Goal: Information Seeking & Learning: Learn about a topic

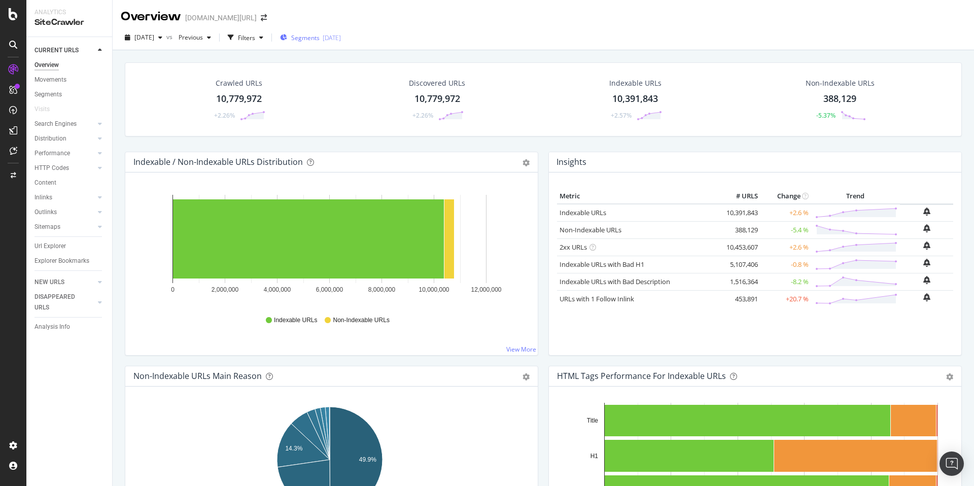
click at [316, 38] on span "Segments" at bounding box center [305, 37] width 28 height 9
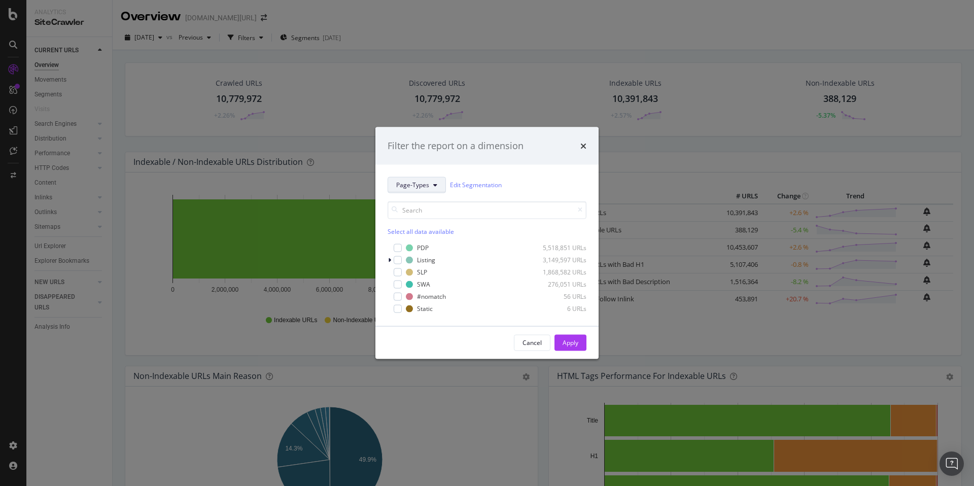
click at [415, 189] on button "Page-Types" at bounding box center [416, 184] width 58 height 16
click at [428, 256] on span "[DEMOGRAPHIC_DATA]" at bounding box center [429, 258] width 67 height 9
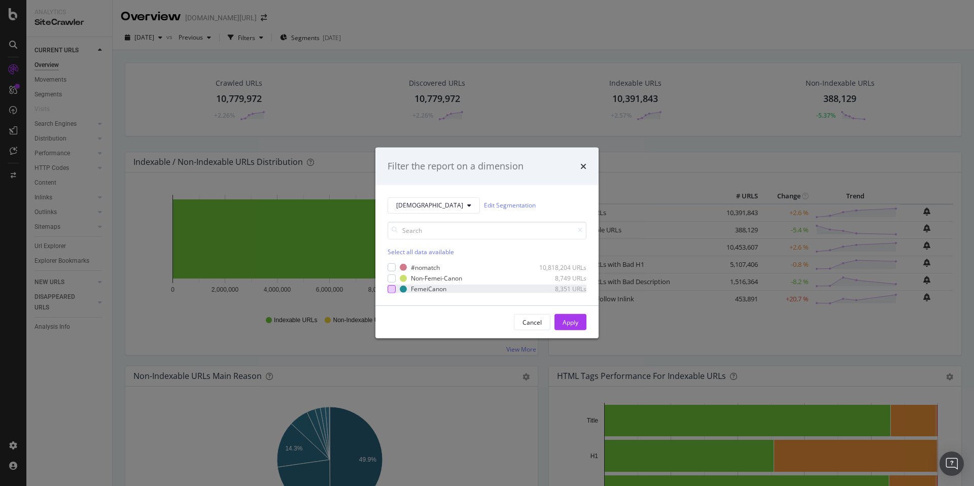
click at [393, 290] on div "modal" at bounding box center [391, 289] width 8 height 8
click at [392, 290] on icon "modal" at bounding box center [391, 288] width 5 height 5
click at [391, 277] on div "modal" at bounding box center [391, 278] width 8 height 8
click at [563, 322] on div "Apply" at bounding box center [570, 322] width 16 height 9
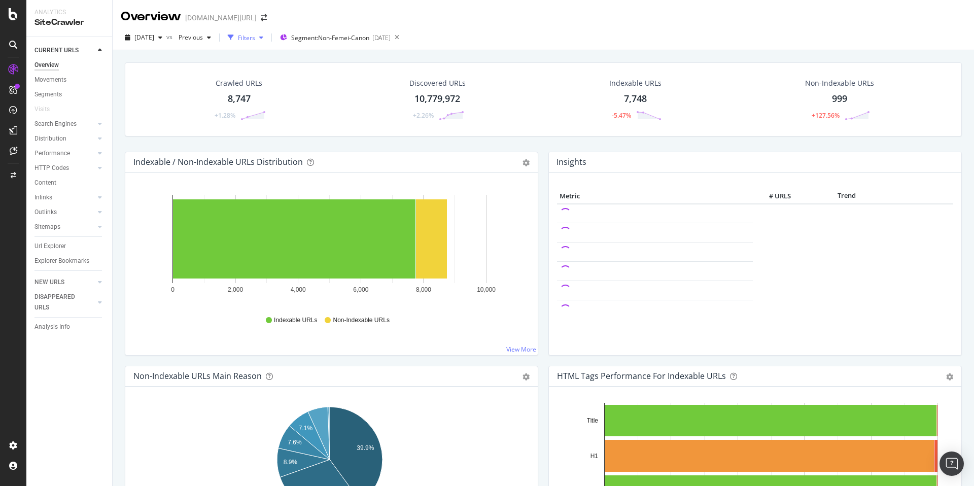
click at [267, 39] on div "button" at bounding box center [261, 37] width 12 height 6
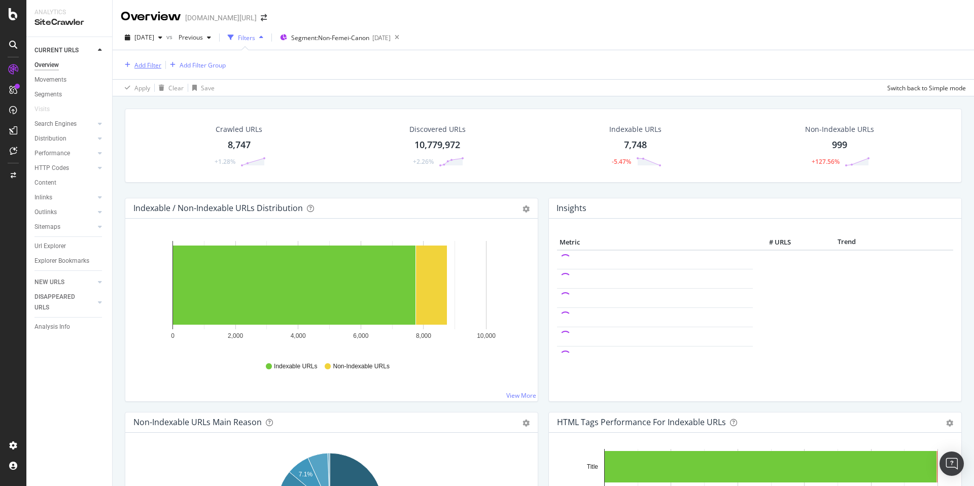
click at [131, 66] on div "button" at bounding box center [128, 65] width 14 height 6
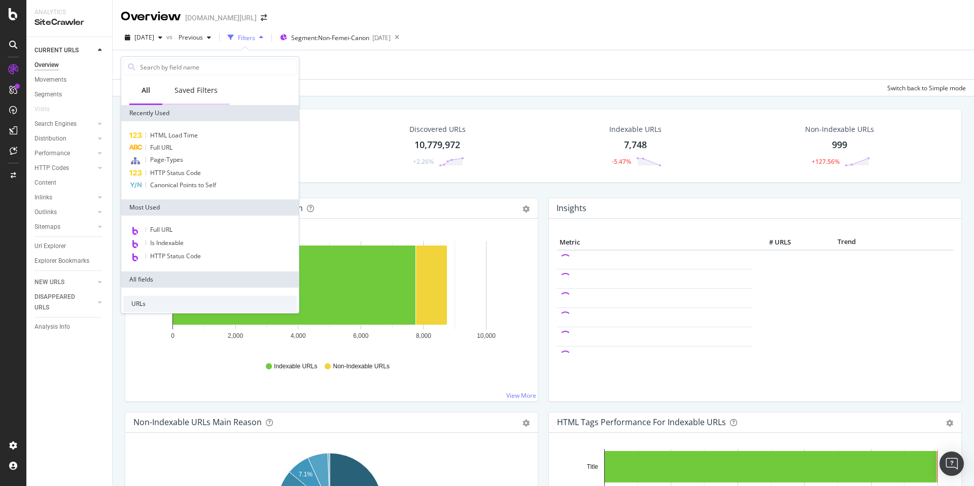
click at [190, 95] on div "Saved Filters" at bounding box center [195, 90] width 43 height 10
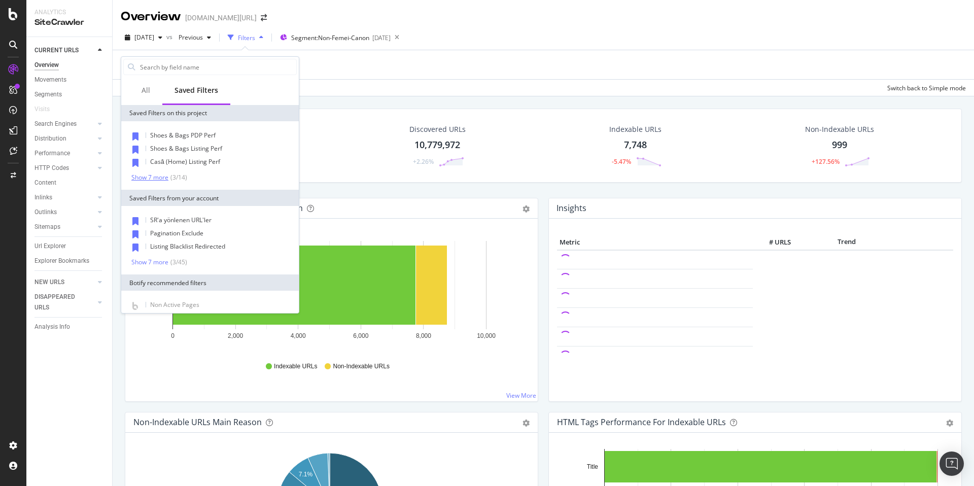
click at [175, 173] on div "( 3 / 14 )" at bounding box center [177, 177] width 19 height 9
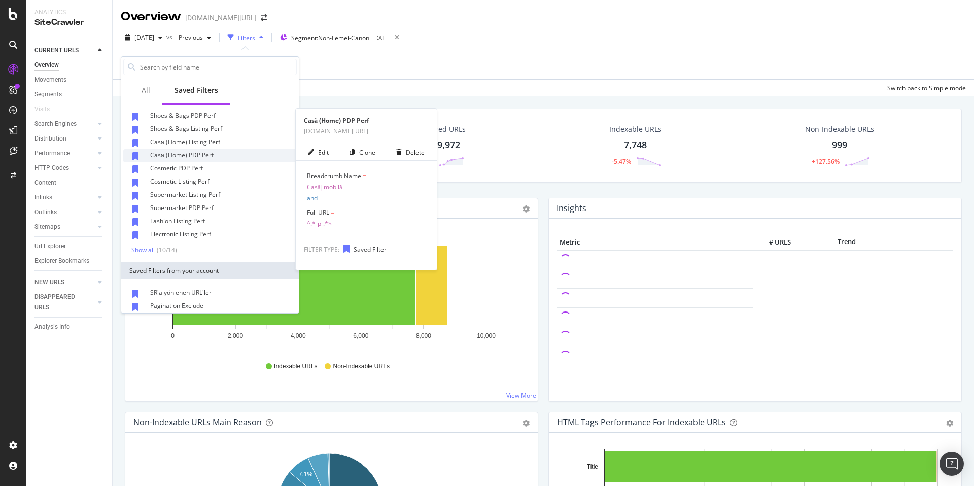
scroll to position [138, 0]
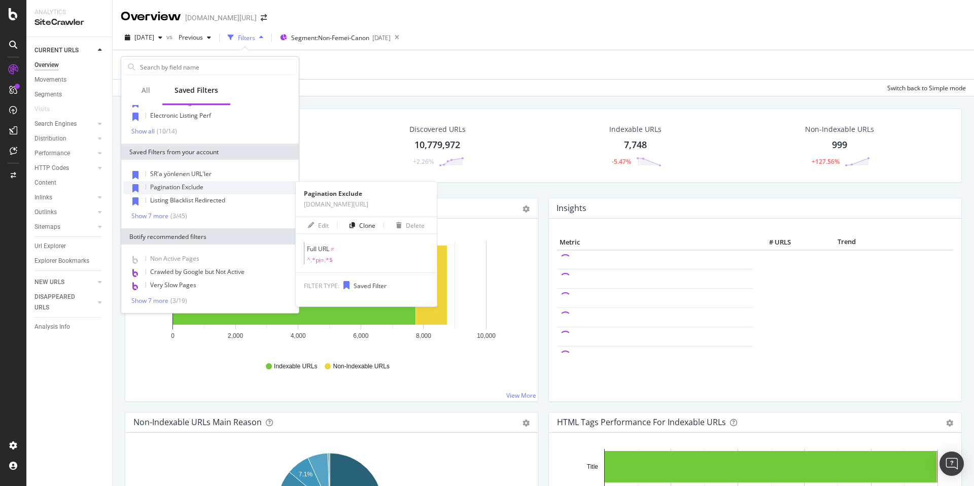
click at [188, 188] on span "Pagination Exclude" at bounding box center [176, 187] width 53 height 9
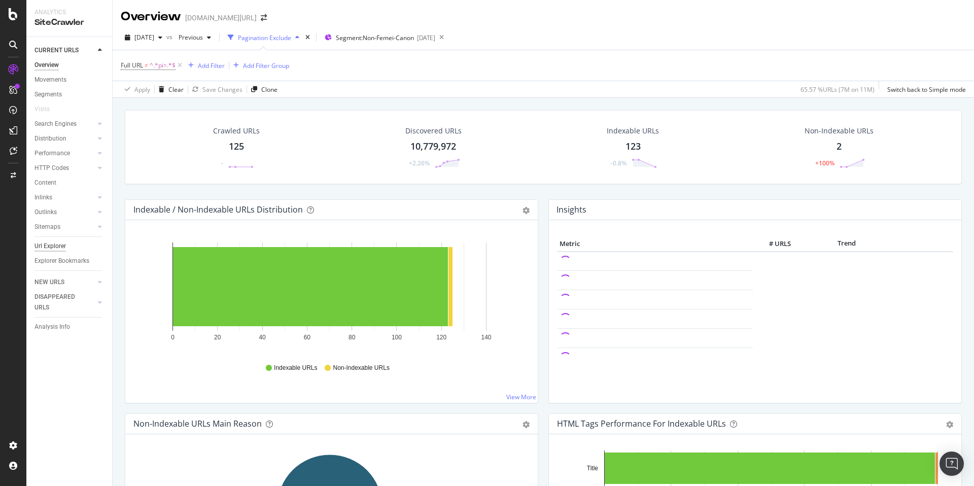
click at [58, 248] on div "Url Explorer" at bounding box center [49, 246] width 31 height 11
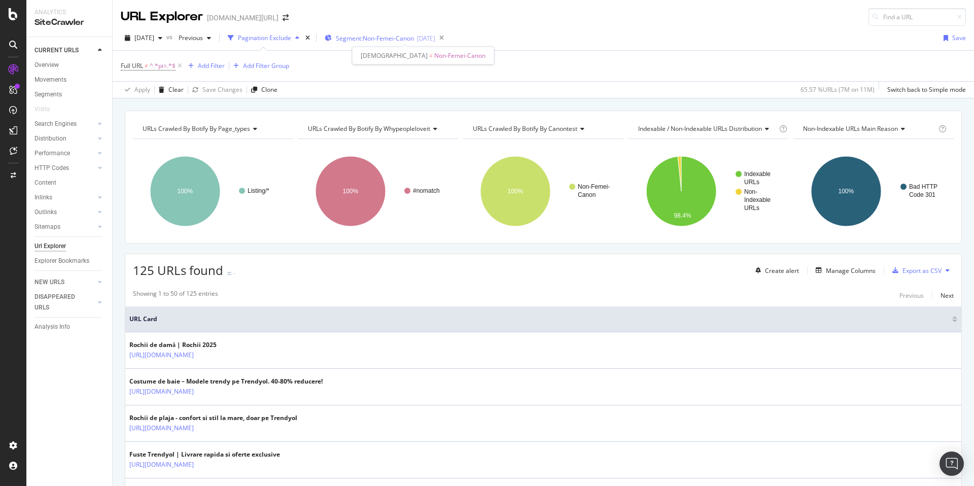
click at [405, 35] on span "Segment: Non-Femei-Canon" at bounding box center [375, 38] width 78 height 9
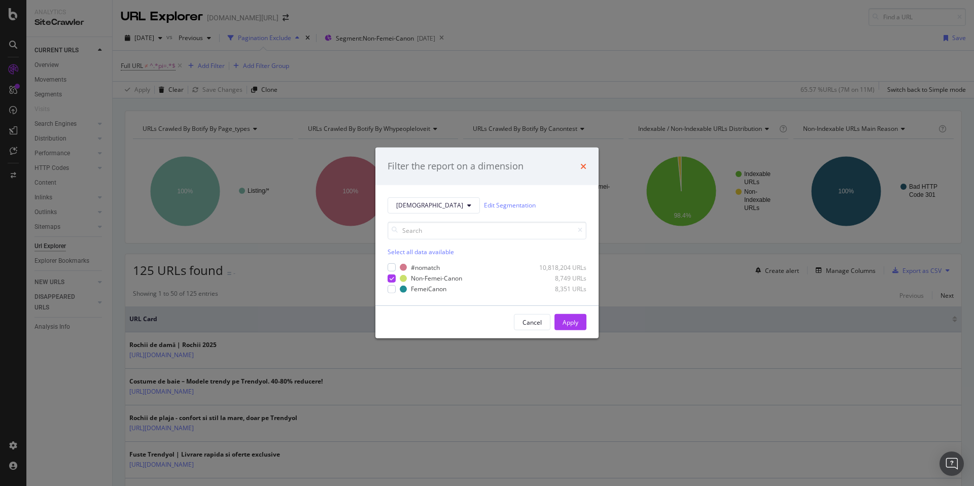
click at [582, 168] on icon "times" at bounding box center [583, 166] width 6 height 8
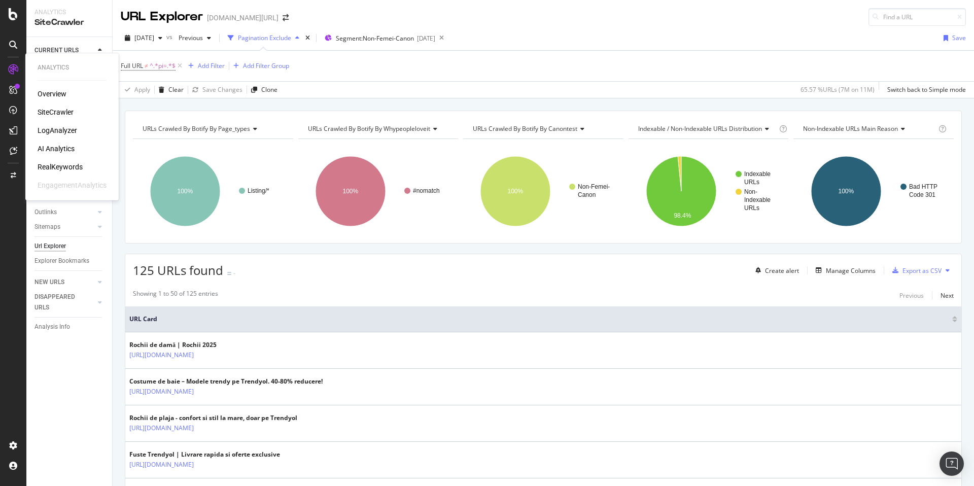
click at [68, 162] on div "RealKeywords" at bounding box center [60, 167] width 45 height 10
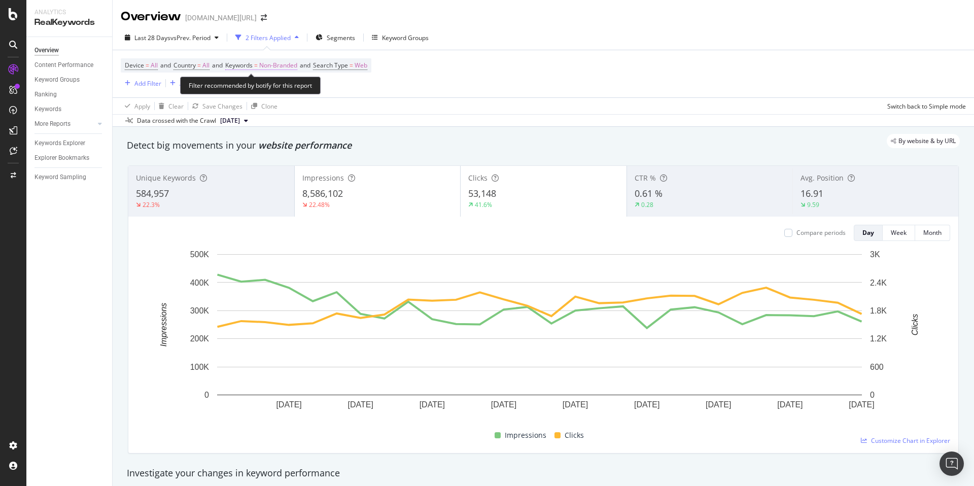
click at [253, 62] on span "Keywords" at bounding box center [238, 65] width 27 height 9
click at [259, 90] on span "Non-Branded" at bounding box center [261, 89] width 42 height 9
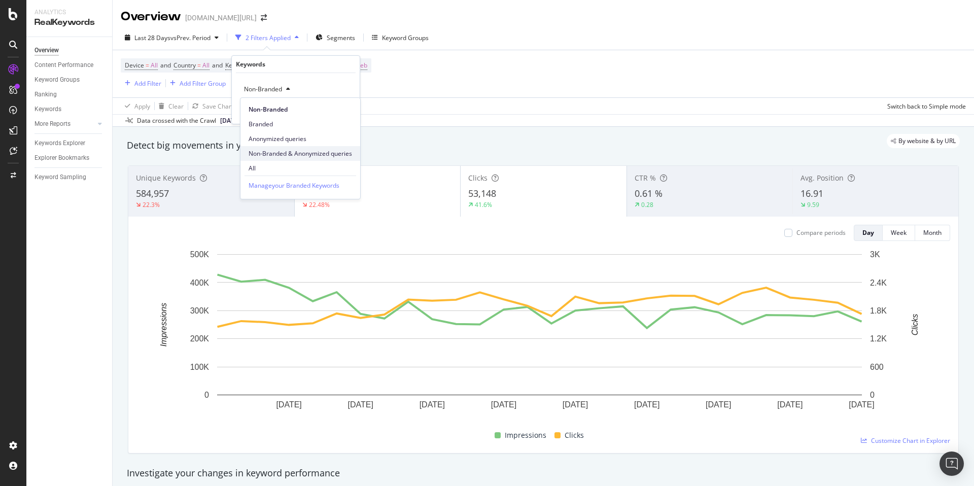
click at [310, 147] on div "Non-Branded & Anonymized queries" at bounding box center [300, 153] width 120 height 15
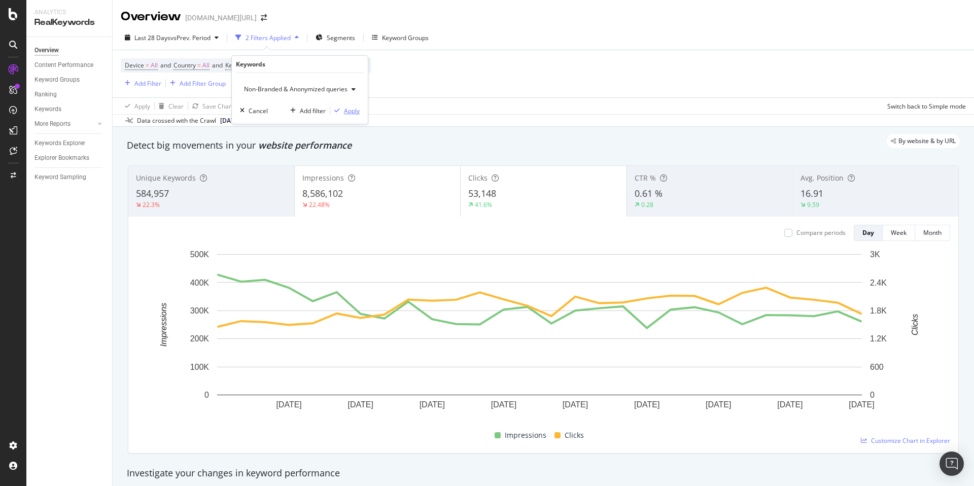
click at [356, 111] on div "Apply" at bounding box center [352, 110] width 16 height 9
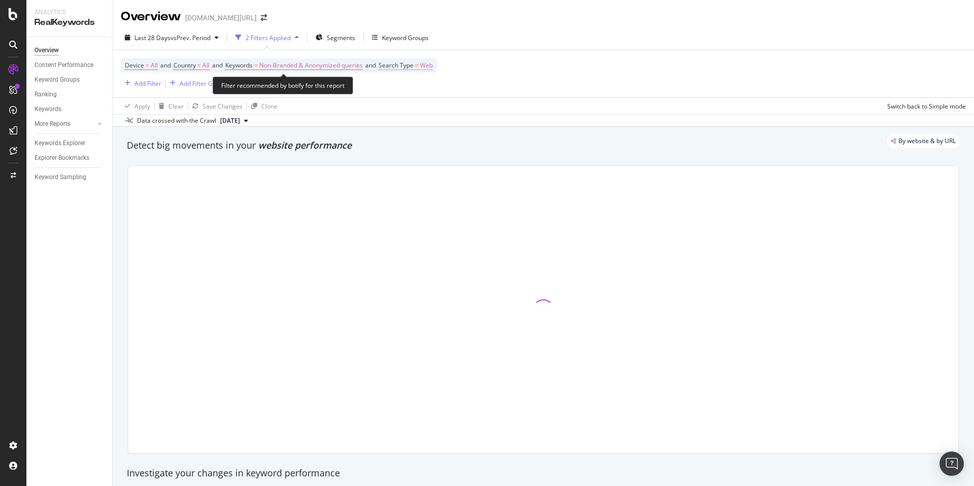
click at [404, 64] on span "Search Type" at bounding box center [395, 65] width 35 height 9
click at [408, 87] on span "Web" at bounding box center [404, 89] width 13 height 9
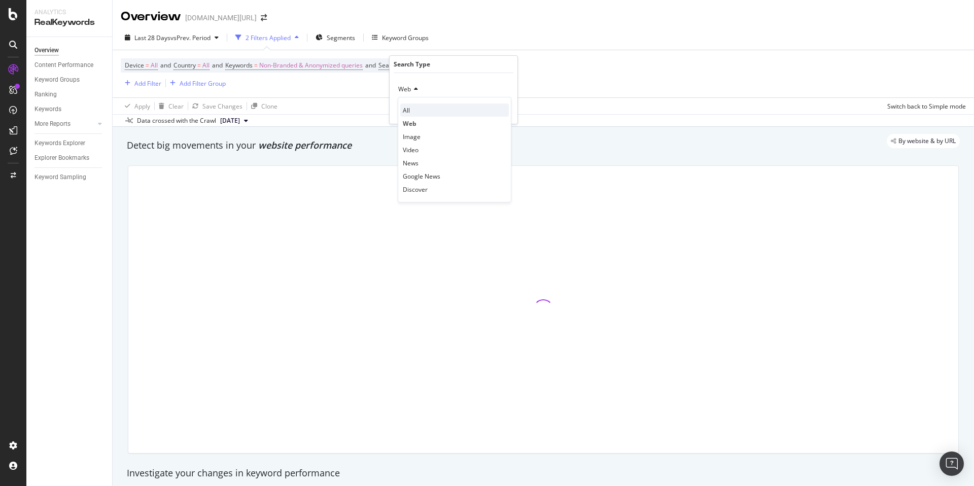
click at [409, 109] on span "All" at bounding box center [406, 110] width 7 height 9
click at [499, 109] on div "Apply" at bounding box center [501, 110] width 16 height 9
click at [343, 40] on span "Segments" at bounding box center [341, 37] width 28 height 9
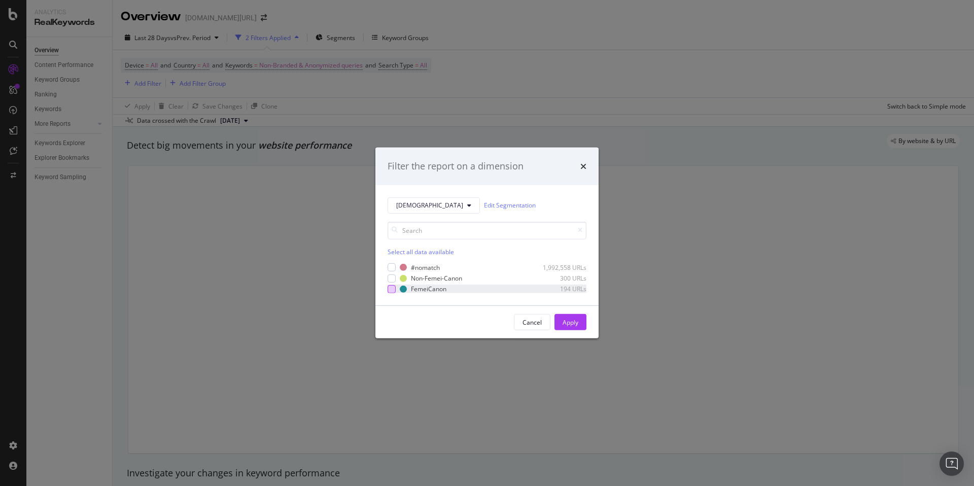
click at [389, 289] on div "modal" at bounding box center [391, 289] width 8 height 8
click at [391, 280] on div "modal" at bounding box center [391, 278] width 8 height 8
click at [391, 290] on icon "modal" at bounding box center [391, 288] width 5 height 5
click at [563, 318] on div "Apply" at bounding box center [570, 322] width 16 height 9
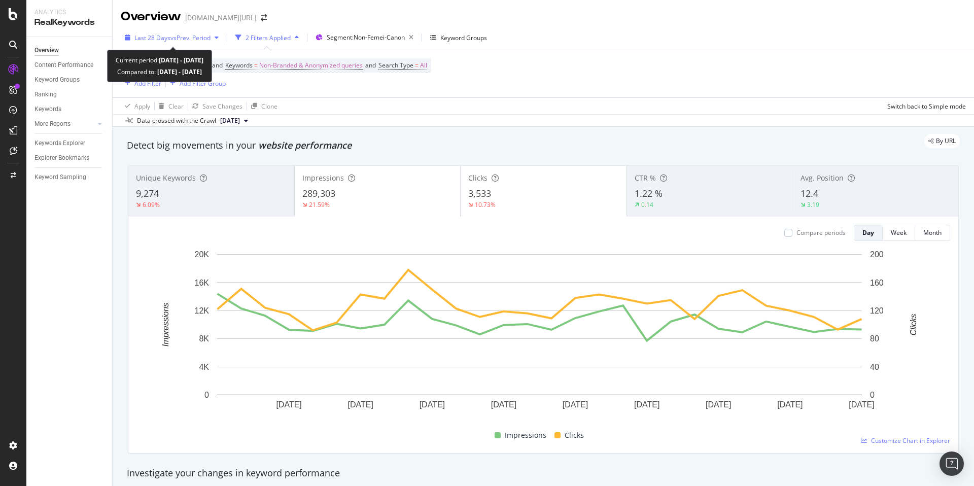
click at [174, 39] on span "vs Prev. Period" at bounding box center [190, 37] width 40 height 9
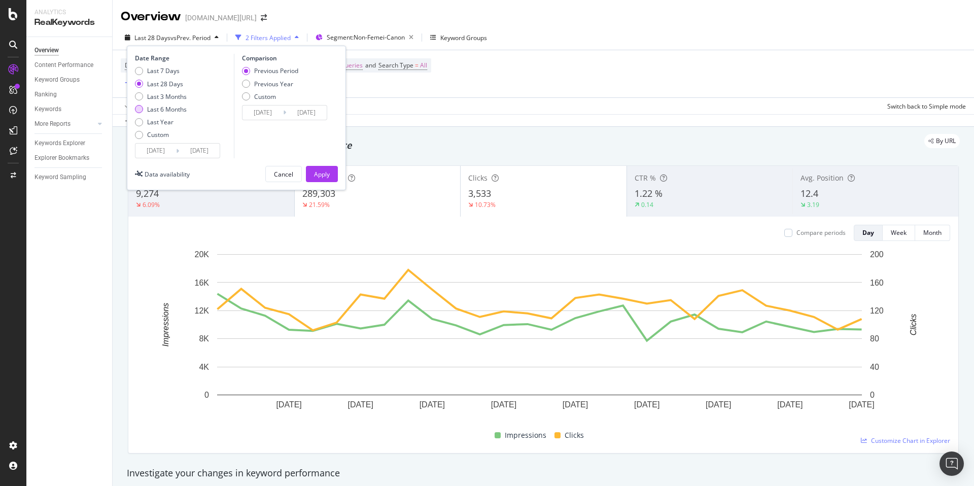
click at [172, 105] on div "Last 6 Months" at bounding box center [167, 109] width 40 height 9
type input "[DATE]"
click at [328, 168] on div "Apply" at bounding box center [322, 173] width 16 height 15
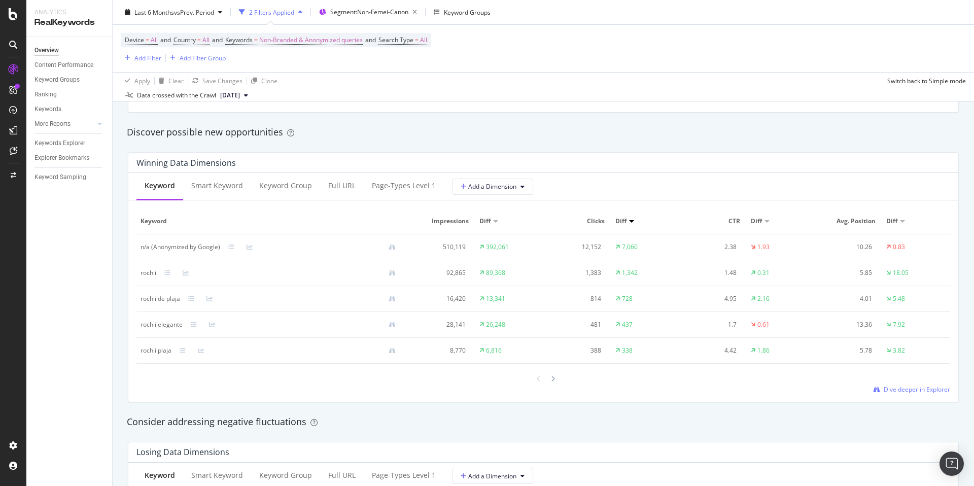
scroll to position [871, 0]
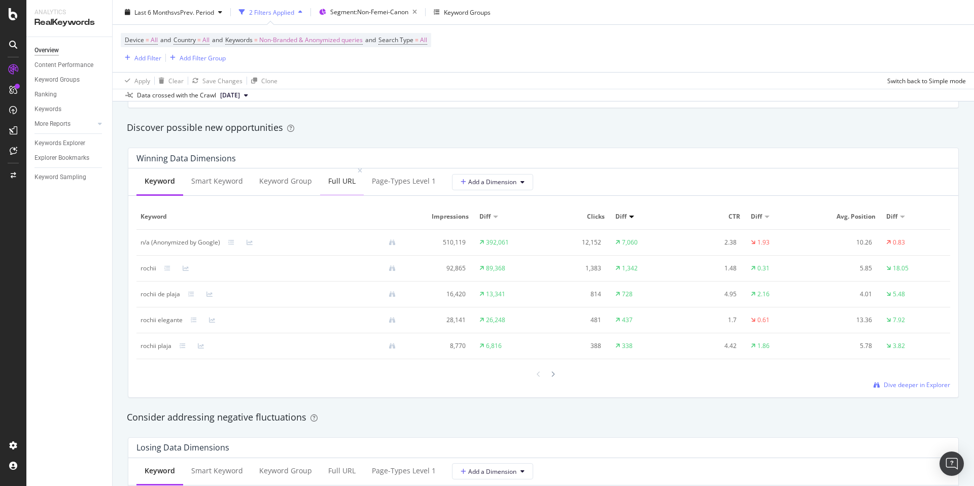
click at [335, 179] on div "Full URL" at bounding box center [341, 181] width 27 height 10
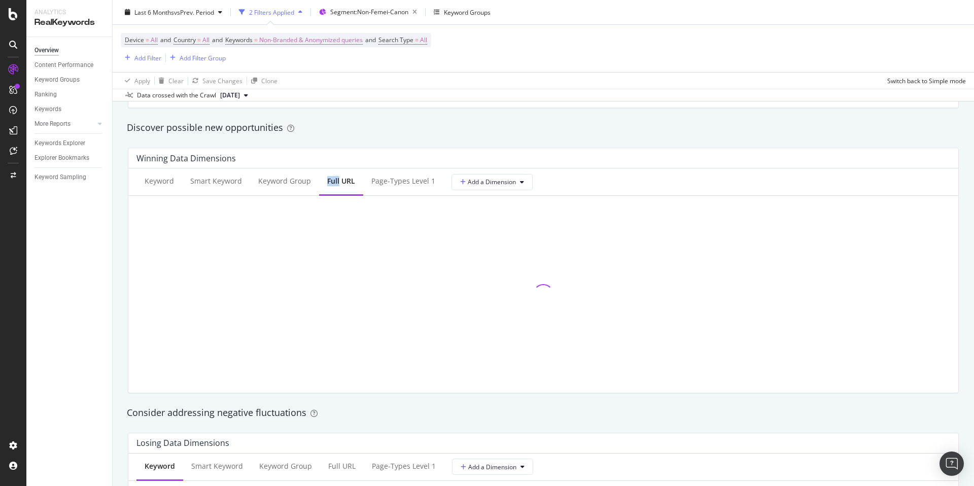
click at [335, 179] on div "Full URL" at bounding box center [341, 181] width 28 height 10
click at [550, 128] on div "Discover possible new opportunities" at bounding box center [543, 127] width 833 height 13
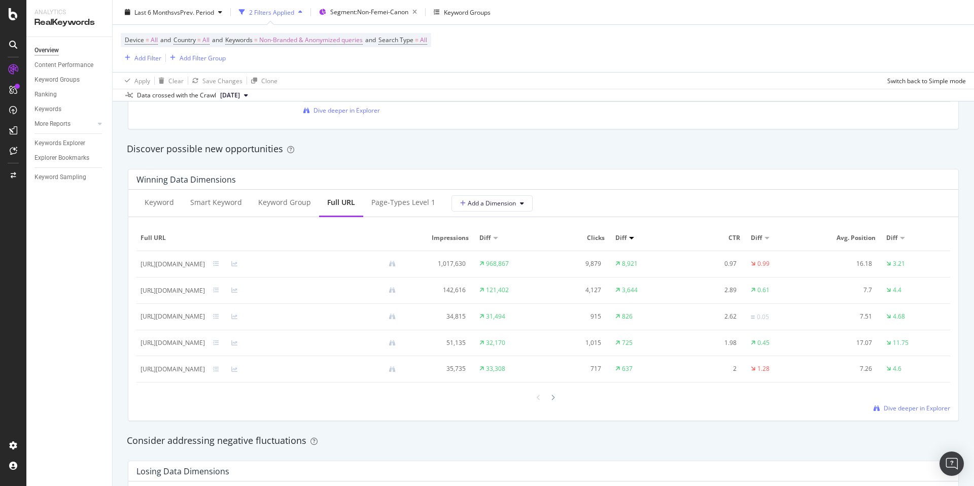
scroll to position [24, 0]
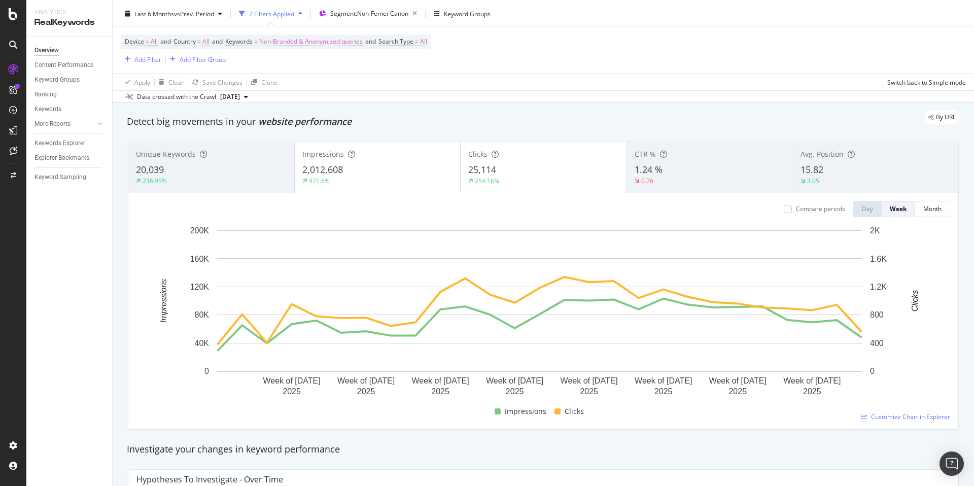
click at [711, 113] on div "By URL" at bounding box center [538, 117] width 843 height 14
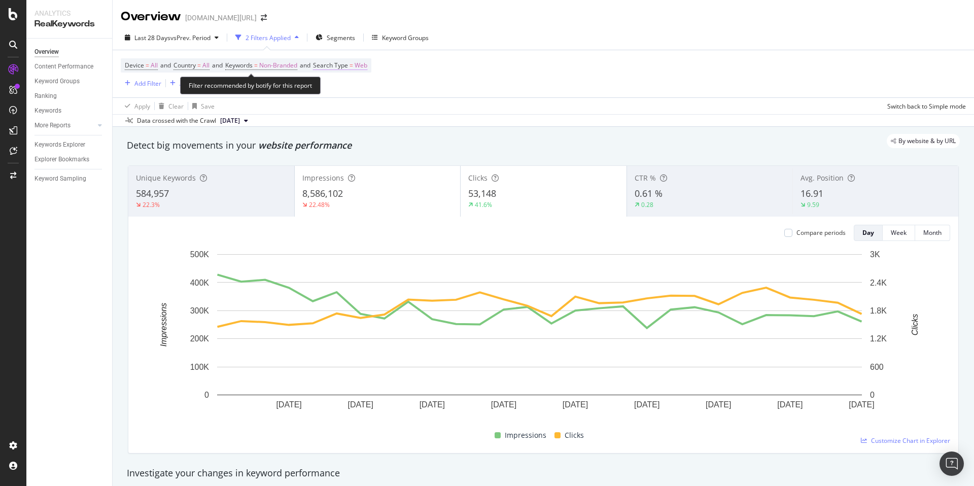
click at [337, 65] on span "Search Type" at bounding box center [330, 65] width 35 height 9
click at [339, 86] on span "Web" at bounding box center [338, 89] width 13 height 9
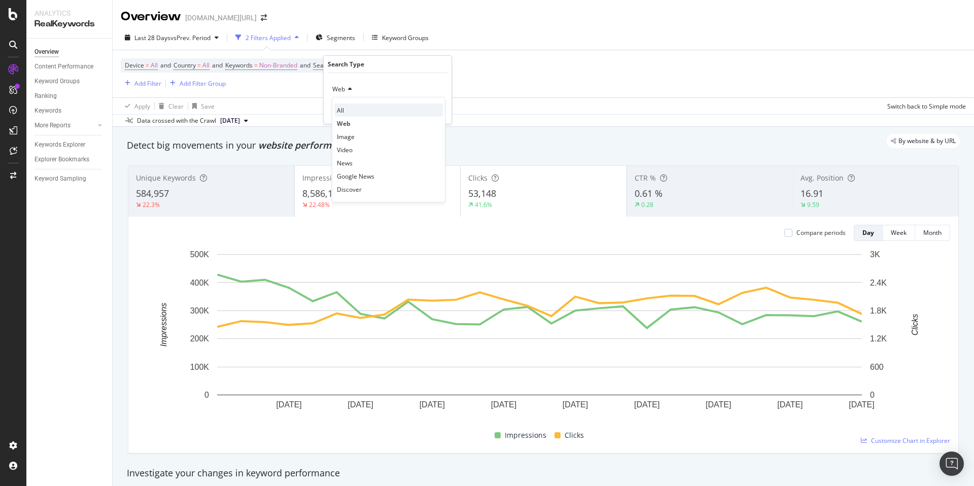
click at [345, 111] on div "All" at bounding box center [388, 109] width 109 height 13
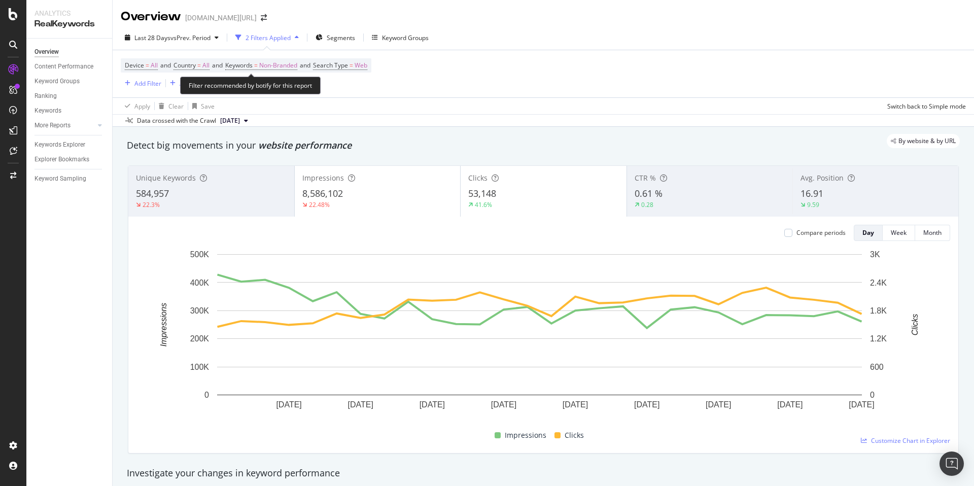
click at [264, 79] on div "Filter recommended by botify for this report" at bounding box center [250, 86] width 140 height 18
click at [270, 65] on span "Non-Branded" at bounding box center [278, 65] width 38 height 14
click at [265, 96] on div "Non-Branded" at bounding box center [267, 89] width 54 height 15
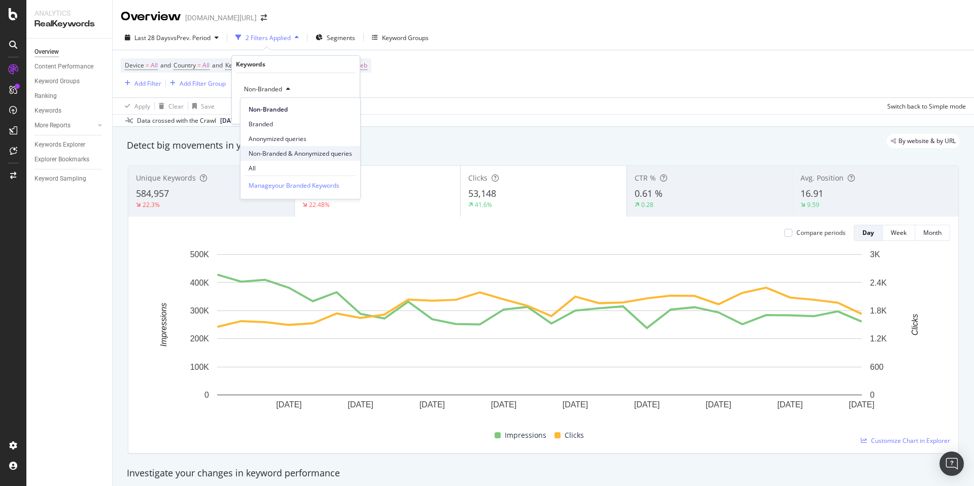
click at [302, 146] on div "Non-Branded & Anonymized queries" at bounding box center [300, 153] width 120 height 15
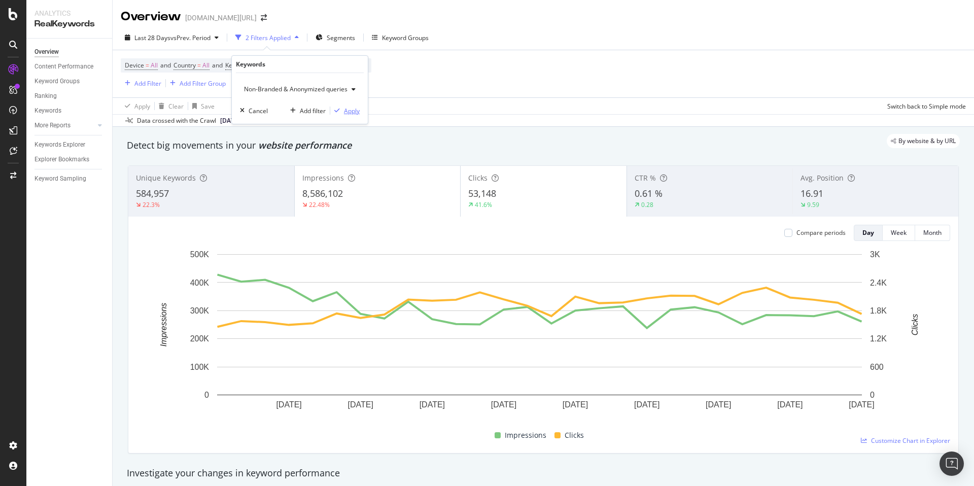
click at [354, 110] on div "Apply" at bounding box center [352, 110] width 16 height 9
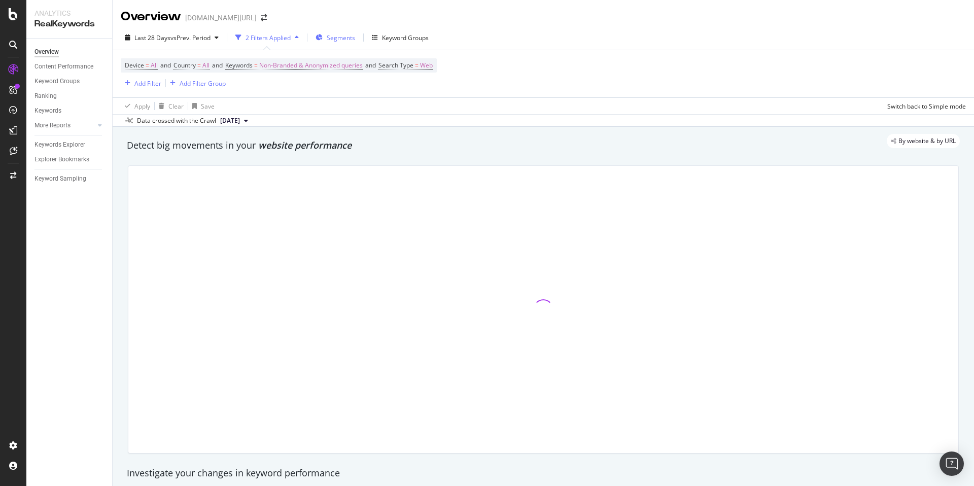
click at [358, 40] on button "Segments" at bounding box center [335, 37] width 48 height 16
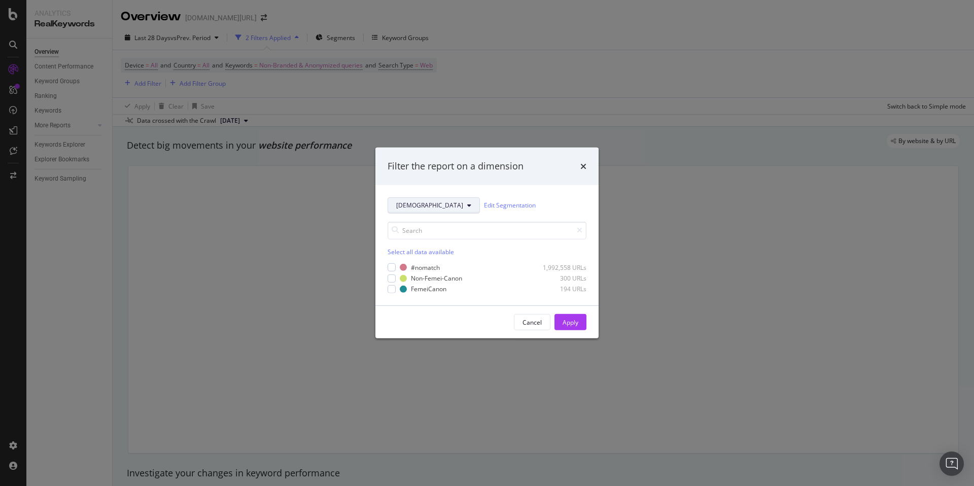
click at [418, 205] on span "[DEMOGRAPHIC_DATA]" at bounding box center [429, 205] width 67 height 9
click at [499, 191] on div "CanonTest Edit Segmentation Select all data available #nomatch 1,992,558 URLs N…" at bounding box center [486, 245] width 223 height 121
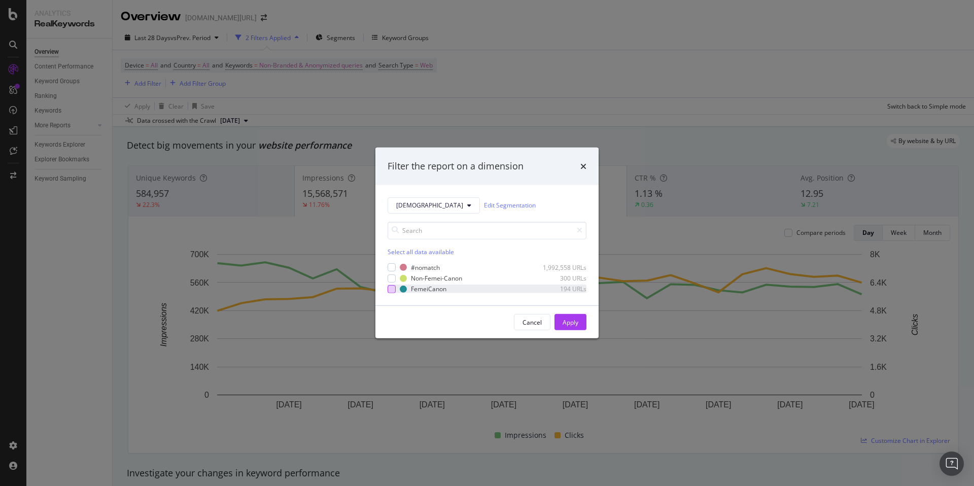
click at [394, 291] on div "modal" at bounding box center [391, 289] width 8 height 8
click at [565, 319] on div "Apply" at bounding box center [570, 322] width 16 height 9
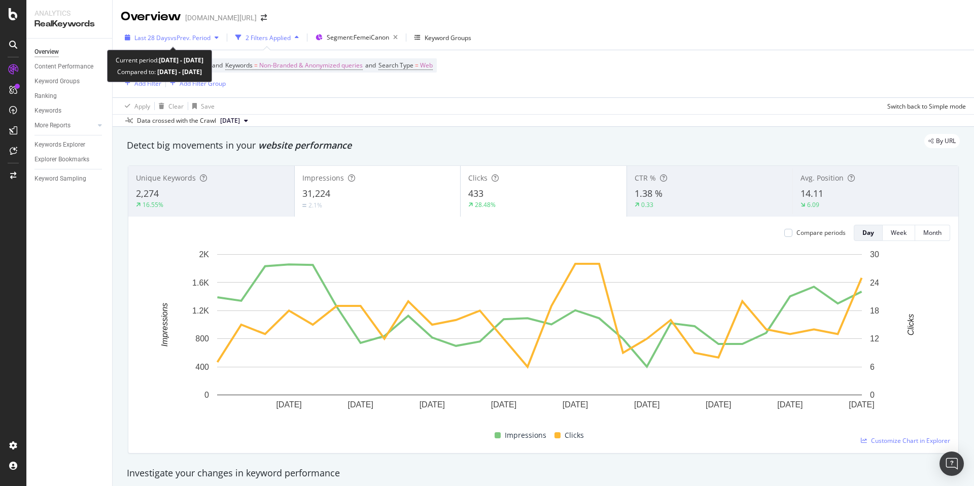
click at [162, 33] on span "Last 28 Days" at bounding box center [152, 37] width 36 height 9
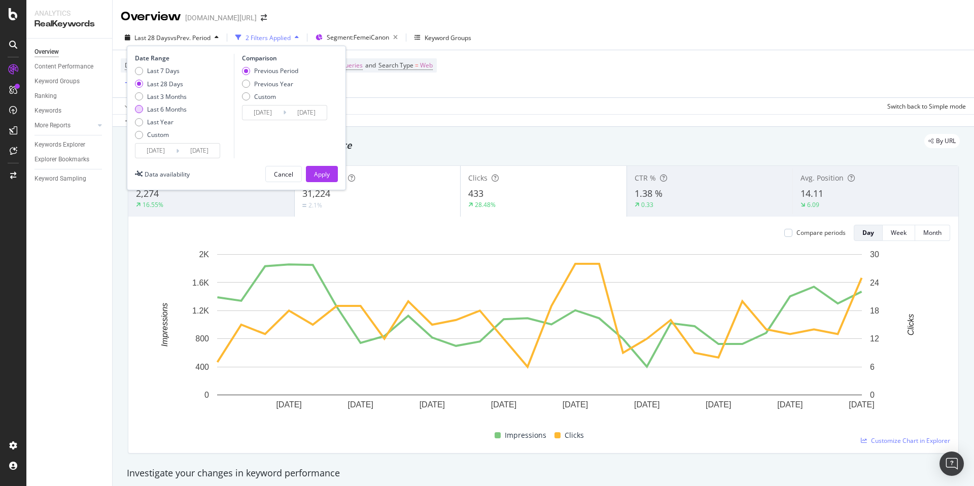
click at [168, 105] on div "Last 6 Months" at bounding box center [167, 109] width 40 height 9
type input "[DATE]"
click at [317, 168] on div "Apply" at bounding box center [322, 173] width 16 height 15
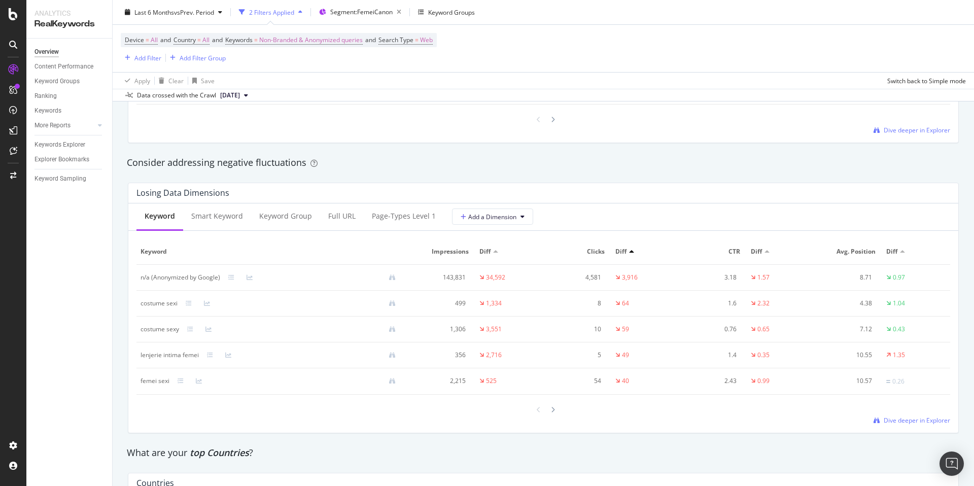
scroll to position [1128, 0]
click at [336, 213] on div "Full URL" at bounding box center [341, 214] width 27 height 10
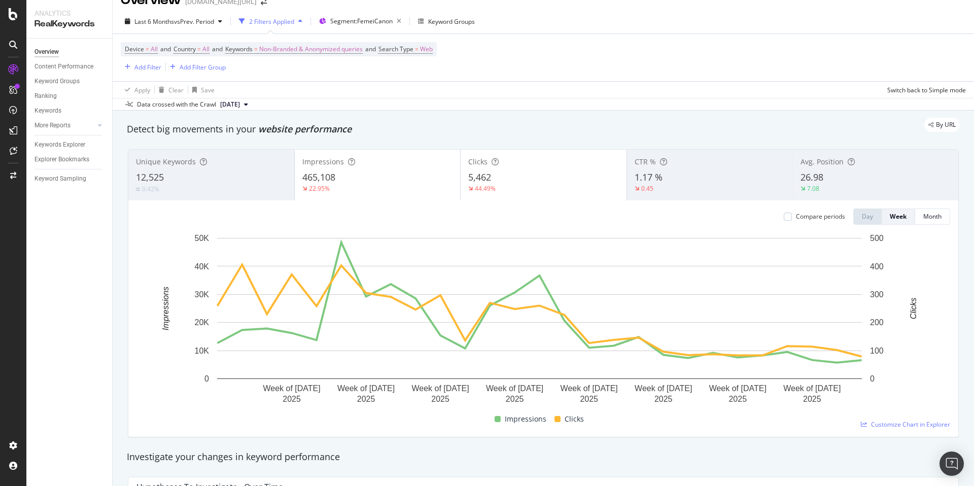
scroll to position [14, 0]
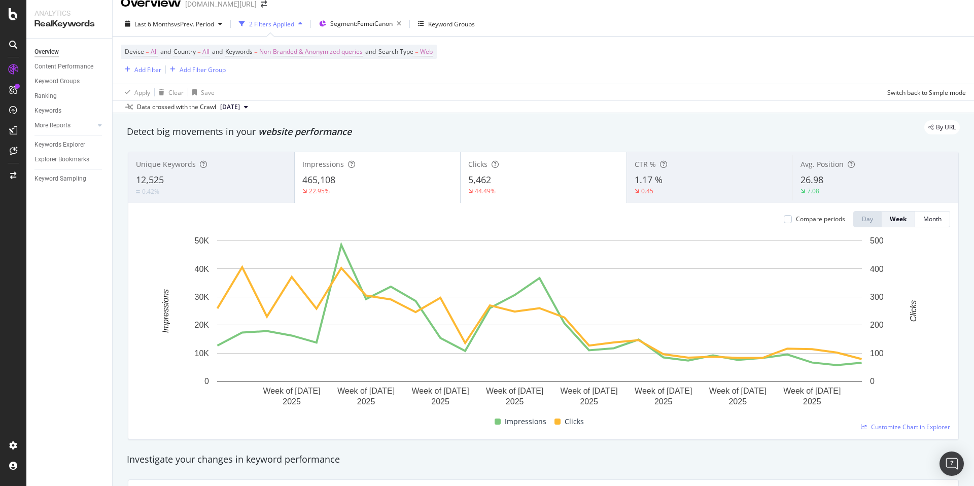
click at [506, 128] on div "By URL" at bounding box center [538, 127] width 843 height 14
click at [429, 53] on span "Search Type = Web" at bounding box center [405, 51] width 54 height 9
click at [412, 73] on icon at bounding box center [414, 76] width 7 height 6
click at [413, 91] on div "All" at bounding box center [454, 96] width 109 height 13
click at [494, 97] on div "Apply" at bounding box center [501, 97] width 16 height 9
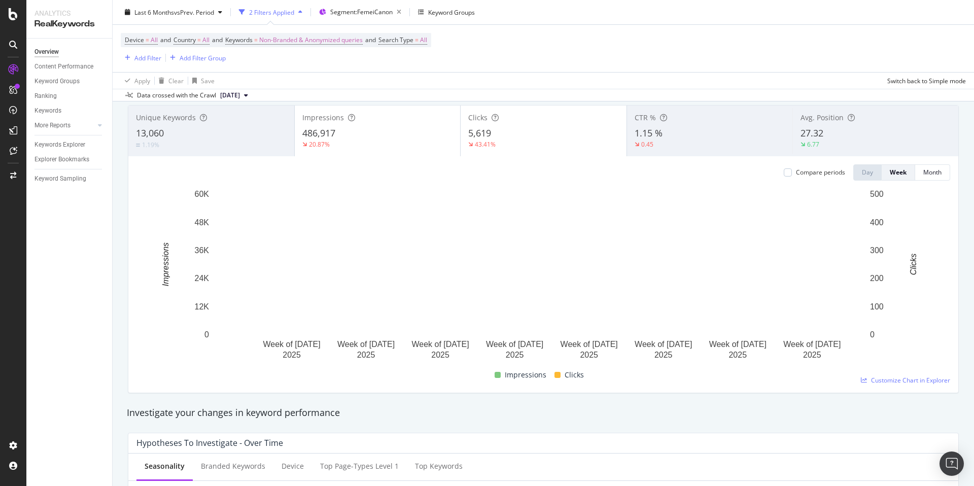
scroll to position [502, 0]
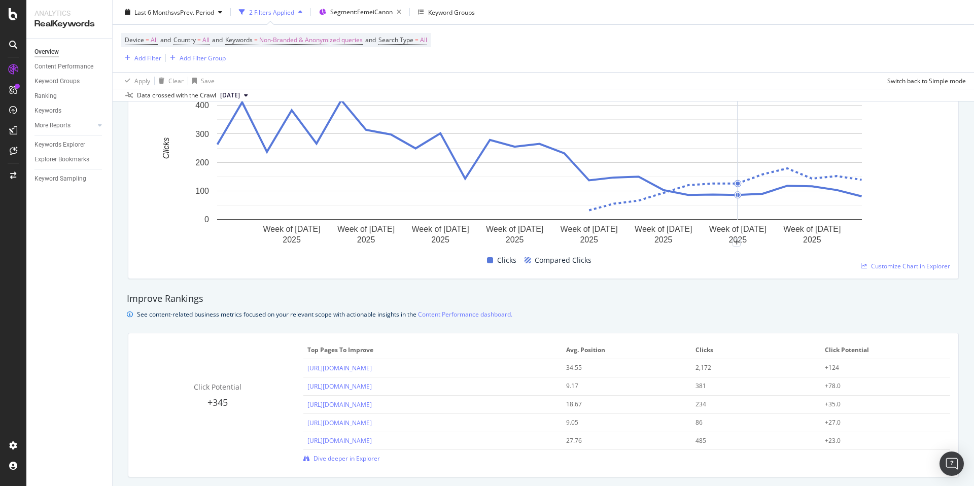
click at [583, 35] on div "Device = All and Country = All and Keywords = Non-Branded & Anonymized queries …" at bounding box center [543, 48] width 845 height 47
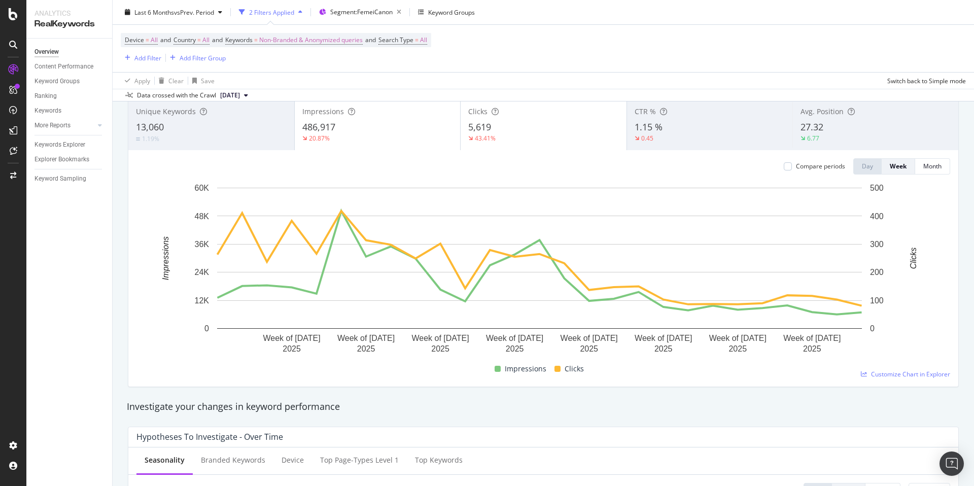
scroll to position [0, 0]
